Goal: Task Accomplishment & Management: Use online tool/utility

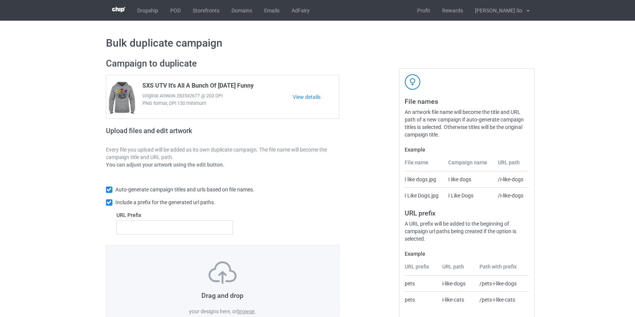
click at [242, 312] on label "browse" at bounding box center [245, 311] width 17 height 6
click at [0, 0] on input "browse" at bounding box center [0, 0] width 0 height 0
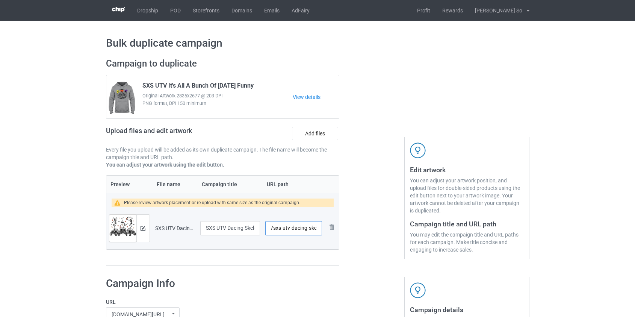
click at [283, 229] on input "/sxs-utv-dacing-skeleton-halloween-funny" at bounding box center [293, 228] width 56 height 14
click at [289, 229] on input "/sxs-dacing-skeleton-halloween-funny" at bounding box center [293, 228] width 56 height 14
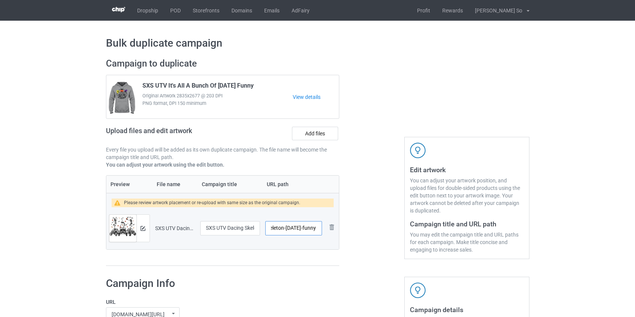
drag, startPoint x: 303, startPoint y: 228, endPoint x: 372, endPoint y: 230, distance: 69.2
click at [372, 230] on div "Campaign to duplicate SXS UTV It's All A Bunch Of Halloween Funny Original Artw…" at bounding box center [318, 162] width 434 height 219
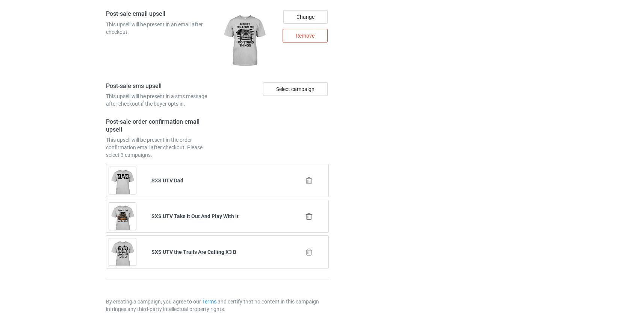
scroll to position [1064, 0]
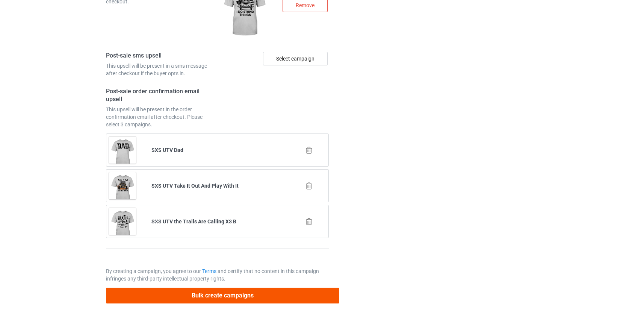
type input "/sxs-skeleton"
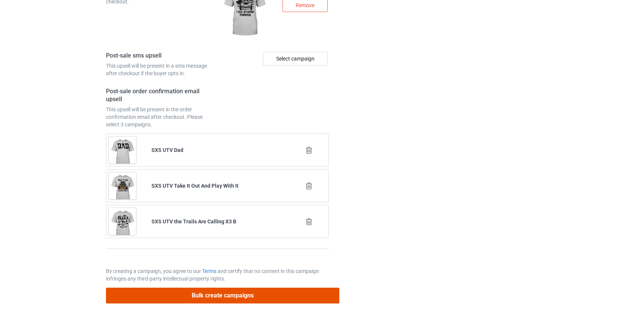
click at [196, 299] on button "Bulk create campaigns" at bounding box center [223, 295] width 234 height 15
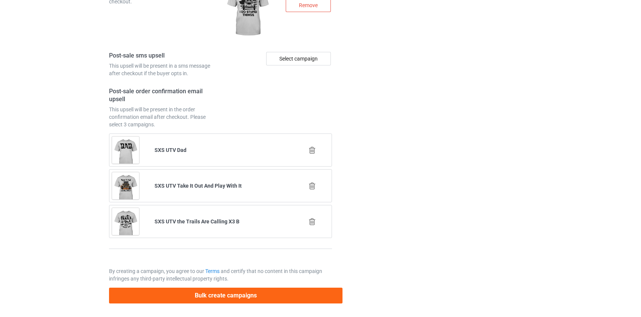
scroll to position [0, 0]
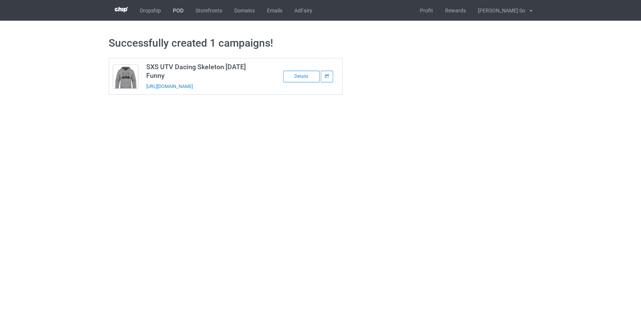
click at [173, 12] on link "POD" at bounding box center [178, 10] width 23 height 21
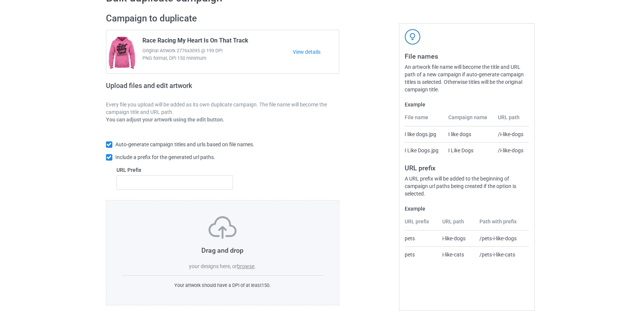
scroll to position [49, 0]
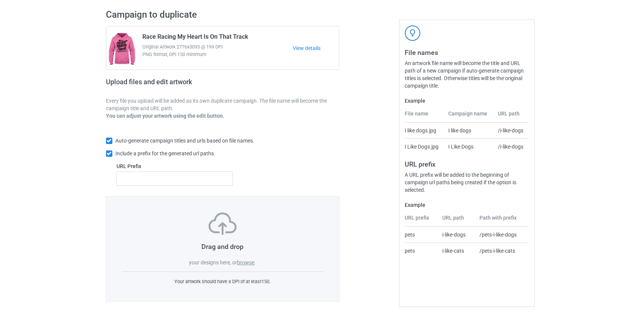
click at [240, 261] on label "browse" at bounding box center [245, 262] width 17 height 6
click at [0, 0] on input "browse" at bounding box center [0, 0] width 0 height 0
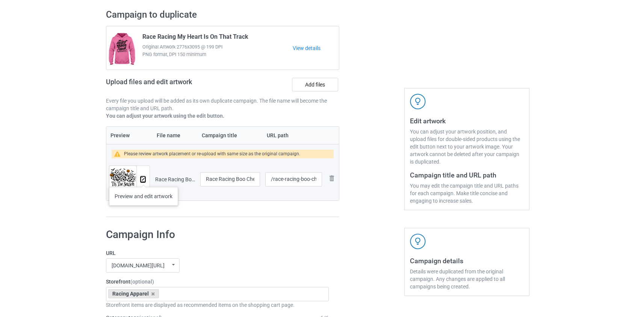
click at [144, 179] on img at bounding box center [143, 179] width 5 height 5
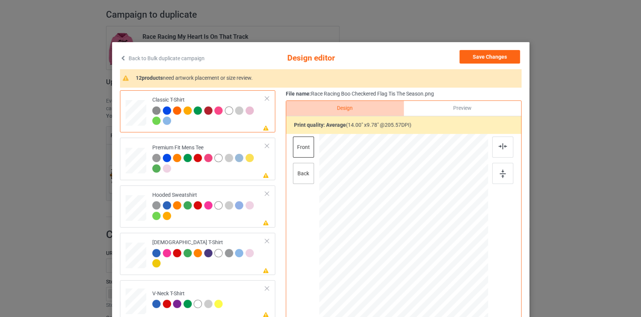
click at [300, 174] on div "back" at bounding box center [302, 173] width 21 height 21
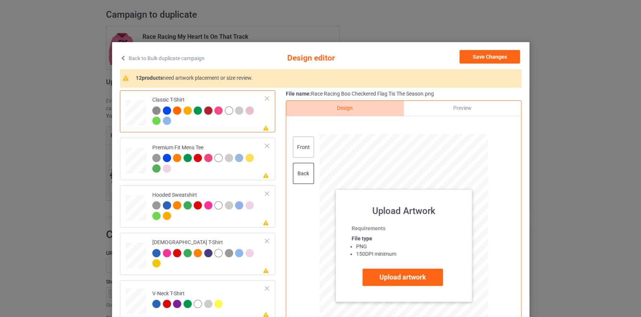
click at [299, 151] on div "front" at bounding box center [302, 146] width 21 height 21
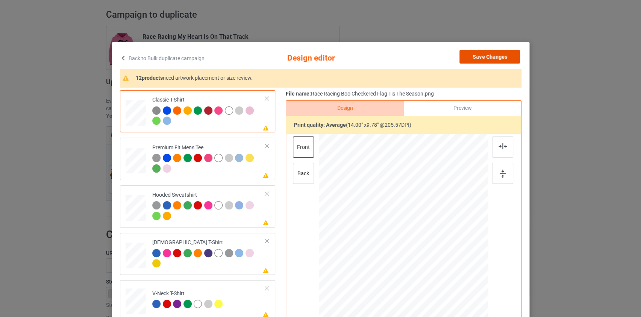
click at [496, 51] on button "Save Changes" at bounding box center [489, 57] width 61 height 14
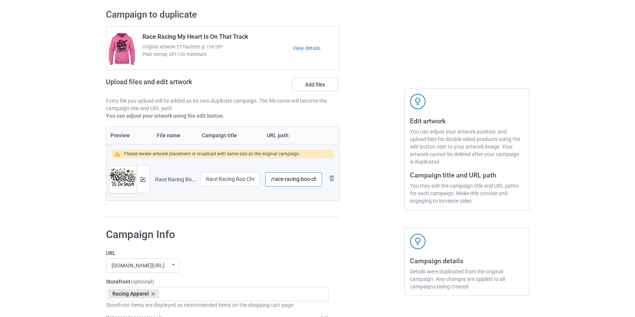
click at [292, 182] on input "/race-racing-boo-checkered-flag-tis-the-season" at bounding box center [293, 179] width 56 height 14
drag, startPoint x: 294, startPoint y: 180, endPoint x: 365, endPoint y: 180, distance: 70.7
click at [365, 180] on div "Campaign to duplicate Race Racing My Heart Is On That Track Original Artwork 27…" at bounding box center [318, 113] width 434 height 219
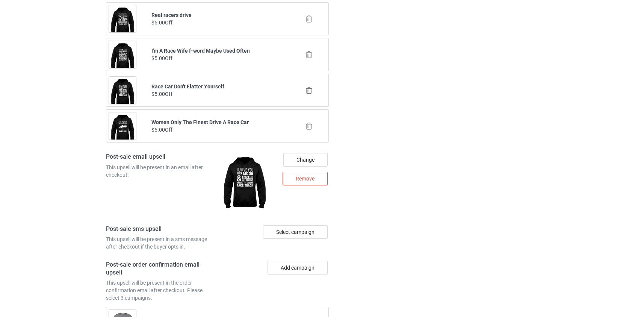
scroll to position [993, 0]
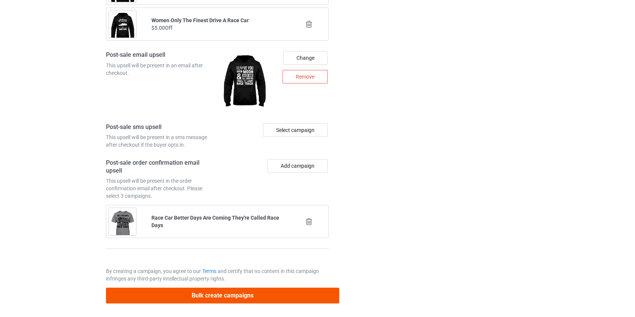
type input "/race-boo"
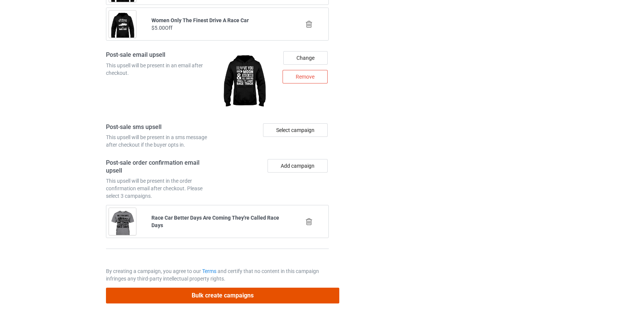
click at [225, 291] on button "Bulk create campaigns" at bounding box center [223, 295] width 234 height 15
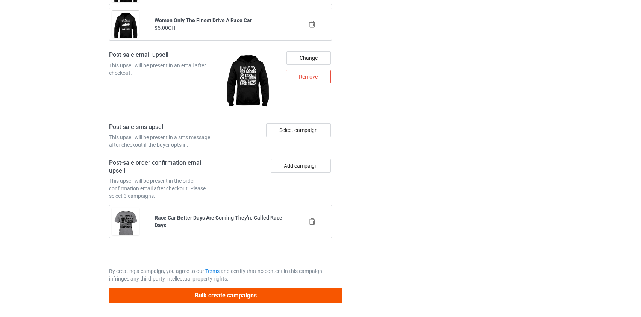
scroll to position [0, 0]
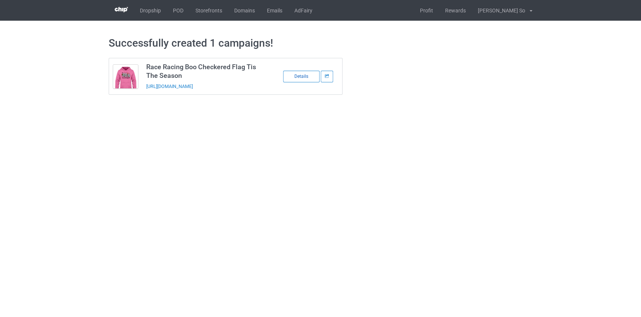
click at [306, 78] on div "Details" at bounding box center [301, 77] width 36 height 12
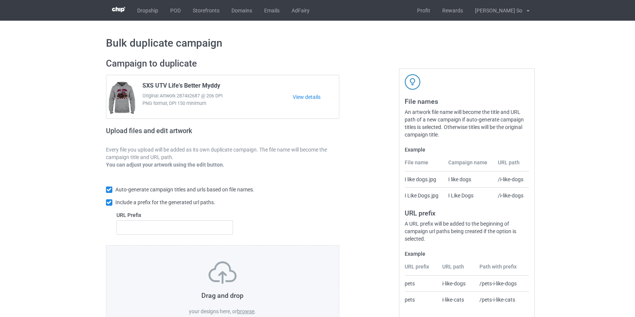
click at [253, 310] on label "browse" at bounding box center [245, 311] width 17 height 6
click at [0, 0] on input "browse" at bounding box center [0, 0] width 0 height 0
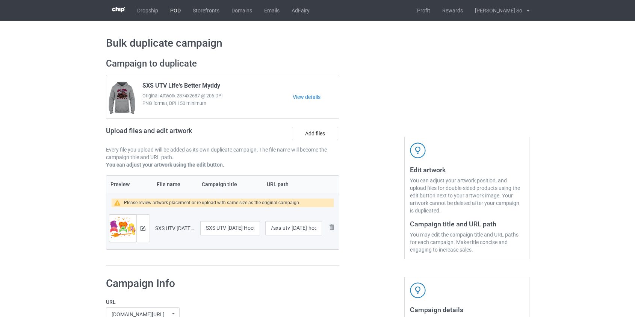
click at [174, 9] on link "POD" at bounding box center [175, 10] width 23 height 21
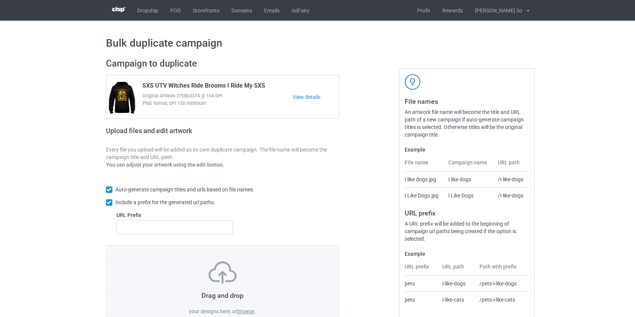
click at [248, 311] on label "browse" at bounding box center [245, 311] width 17 height 6
click at [0, 0] on input "browse" at bounding box center [0, 0] width 0 height 0
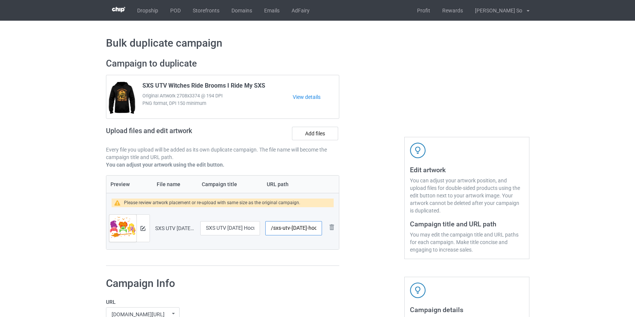
click at [286, 229] on input "/sxs-utv-[DATE]-hocus-pocus" at bounding box center [293, 228] width 56 height 14
drag, startPoint x: 298, startPoint y: 225, endPoint x: 286, endPoint y: 227, distance: 13.0
click at [286, 227] on input "/sxs-hocus-pocus" at bounding box center [293, 228] width 56 height 14
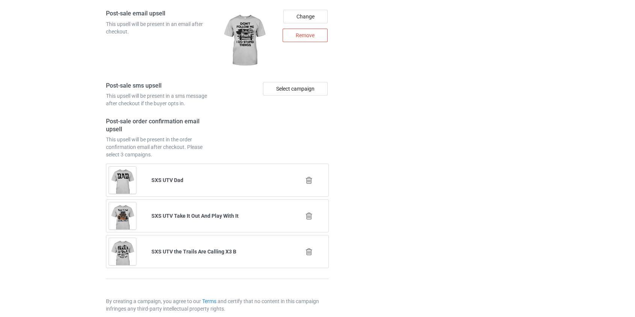
scroll to position [1064, 0]
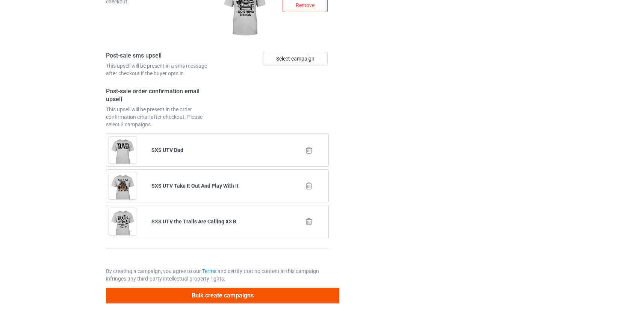
type input "/sxs-hpocus"
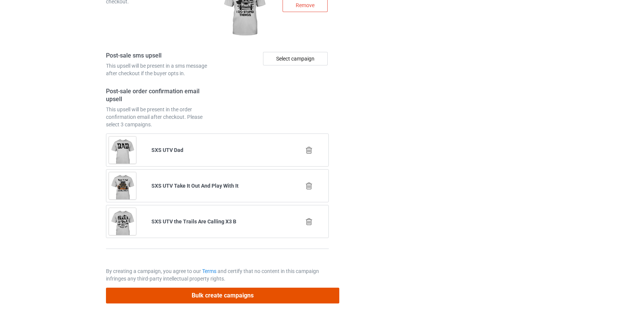
click at [194, 293] on button "Bulk create campaigns" at bounding box center [223, 295] width 234 height 15
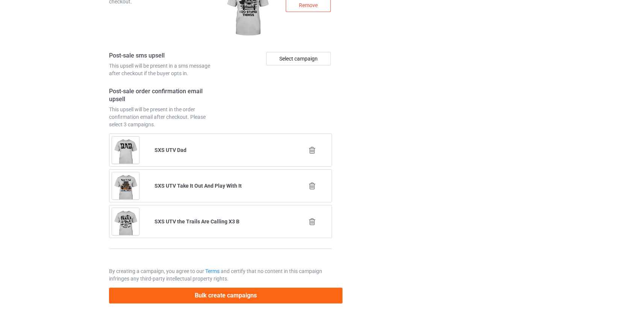
scroll to position [0, 0]
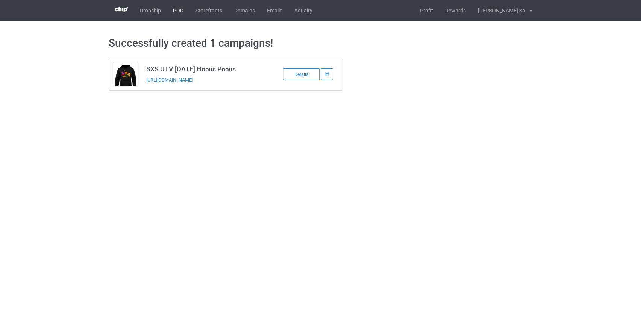
click at [176, 10] on link "POD" at bounding box center [178, 10] width 23 height 21
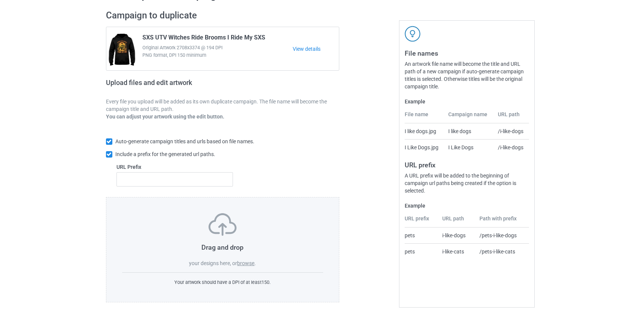
scroll to position [49, 0]
click at [252, 261] on label "browse" at bounding box center [245, 262] width 17 height 6
click at [0, 0] on input "browse" at bounding box center [0, 0] width 0 height 0
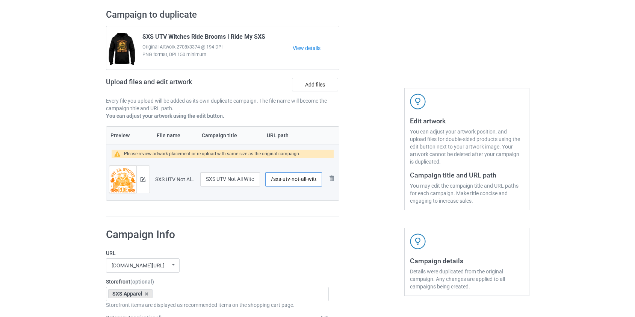
click at [282, 180] on input "/sxs-utv-not-all-witches-ride-broomsticks" at bounding box center [293, 179] width 56 height 14
click at [284, 179] on input "/sxs-utv-not-all-witches-ride-broomsticks" at bounding box center [293, 179] width 56 height 14
drag, startPoint x: 297, startPoint y: 178, endPoint x: 286, endPoint y: 179, distance: 11.3
click at [286, 179] on input "/sxs-not-all-witches-ride-broomsticks" at bounding box center [293, 179] width 56 height 14
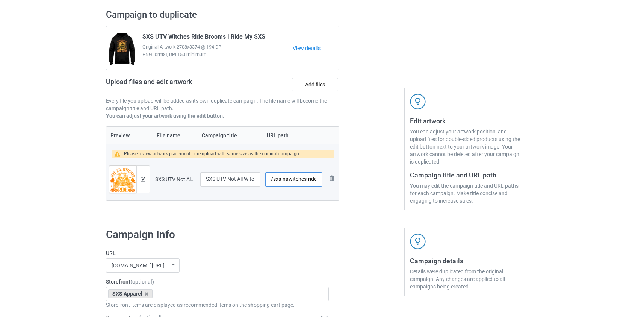
scroll to position [0, 31]
drag, startPoint x: 305, startPoint y: 178, endPoint x: 509, endPoint y: 207, distance: 206.2
click at [512, 207] on div "Campaign to duplicate SXS UTV Witches Ride Brooms I Ride My SXS Original Artwor…" at bounding box center [318, 113] width 434 height 219
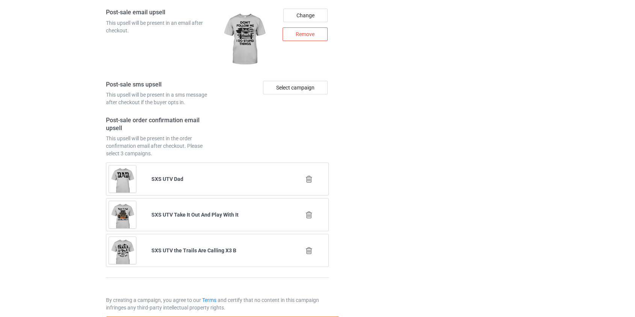
scroll to position [1064, 0]
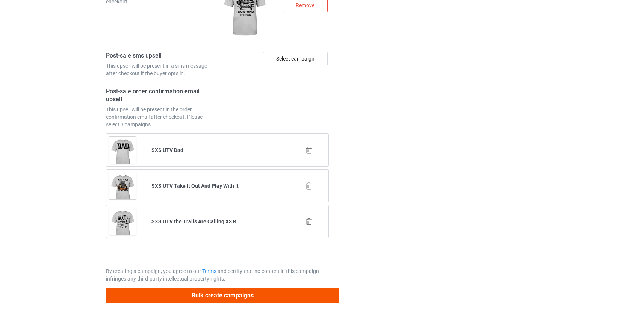
type input "/sxs-nawitches"
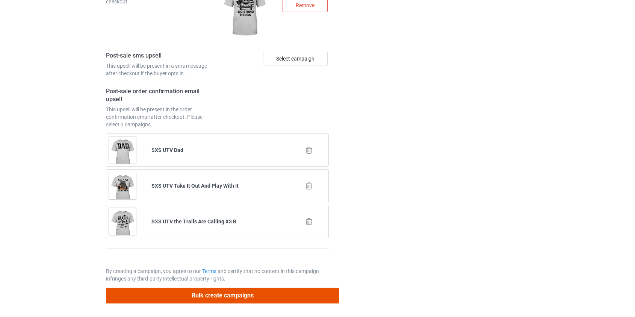
click at [201, 294] on button "Bulk create campaigns" at bounding box center [223, 295] width 234 height 15
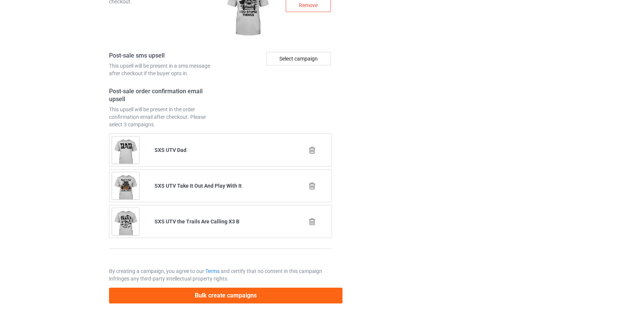
scroll to position [0, 0]
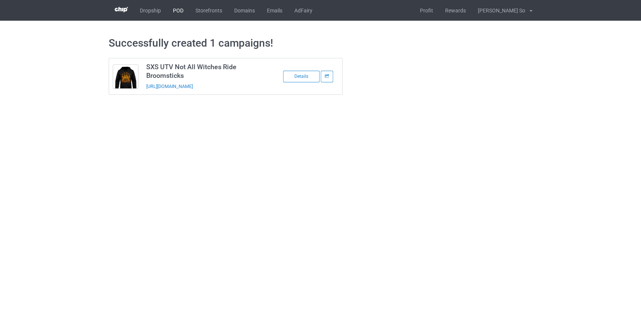
click at [181, 11] on link "POD" at bounding box center [178, 10] width 23 height 21
